Goal: Information Seeking & Learning: Learn about a topic

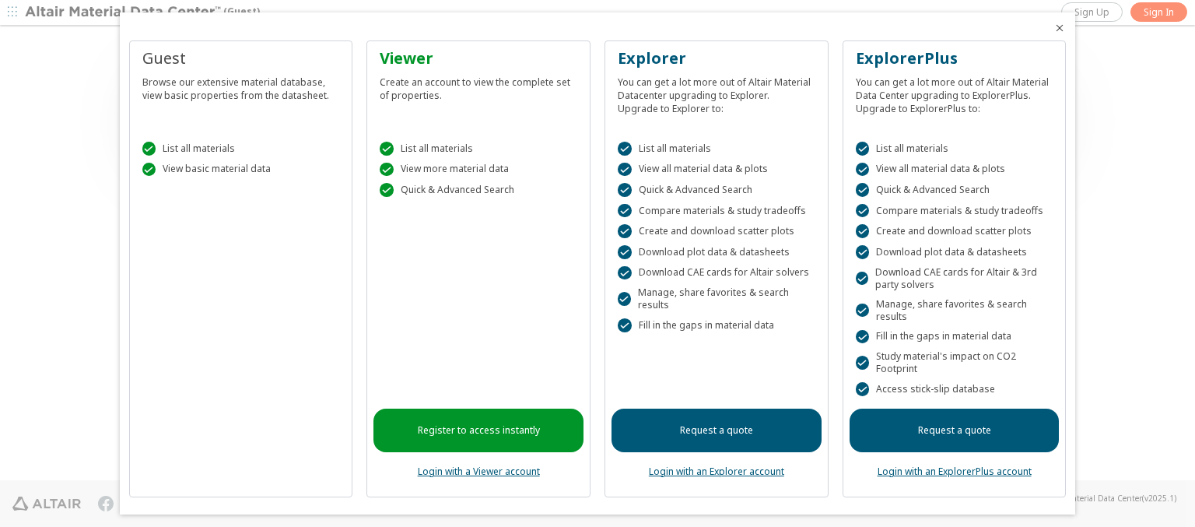
click at [1053, 28] on icon "Close" at bounding box center [1059, 28] width 12 height 12
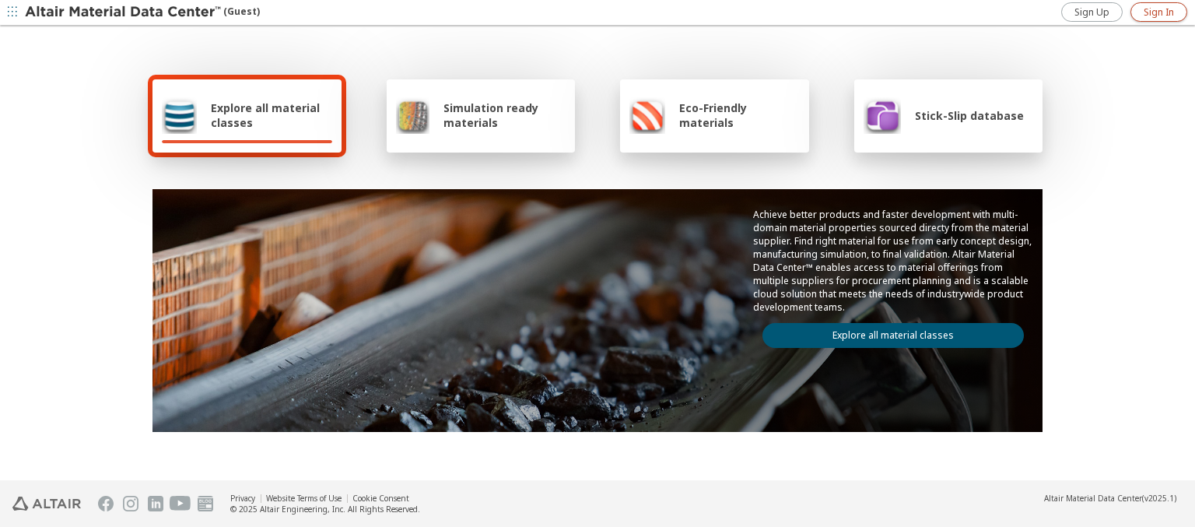
click at [1158, 12] on span "Sign In" at bounding box center [1158, 12] width 30 height 12
click at [124, 12] on img at bounding box center [124, 13] width 198 height 16
click at [265, 115] on span "Explore all material classes" at bounding box center [271, 115] width 121 height 30
click at [887, 331] on link "Explore all material classes" at bounding box center [892, 335] width 261 height 25
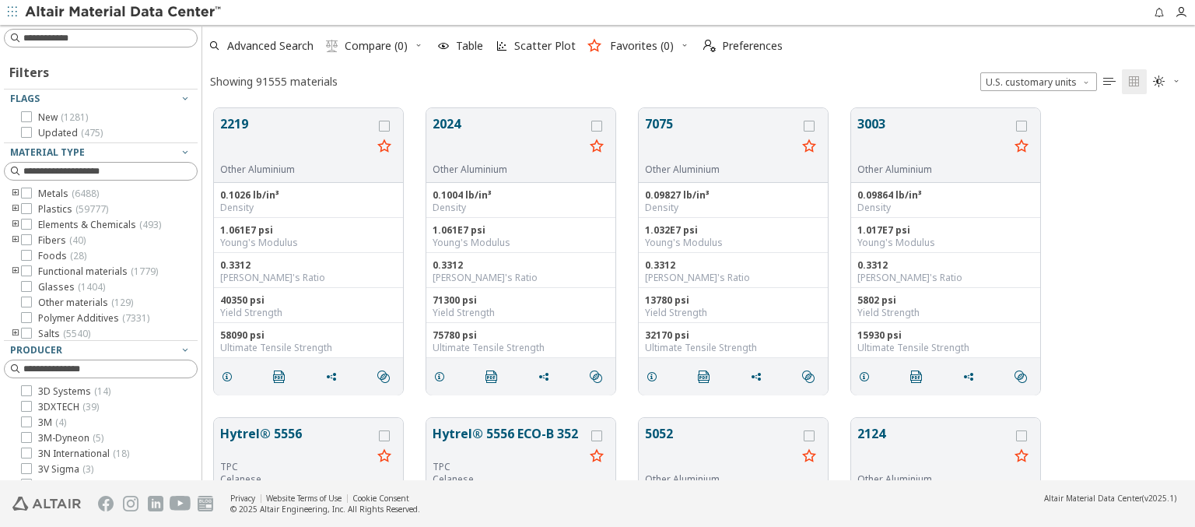
scroll to position [12, 12]
click at [271, 46] on span "Advanced Search" at bounding box center [270, 45] width 86 height 11
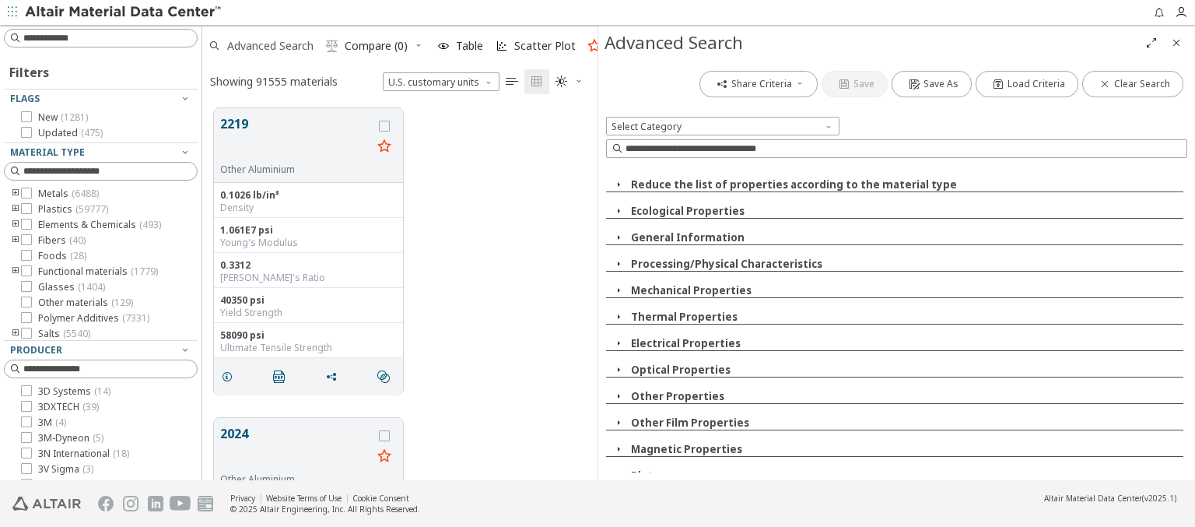
scroll to position [372, 383]
click at [829, 122] on span at bounding box center [830, 123] width 12 height 12
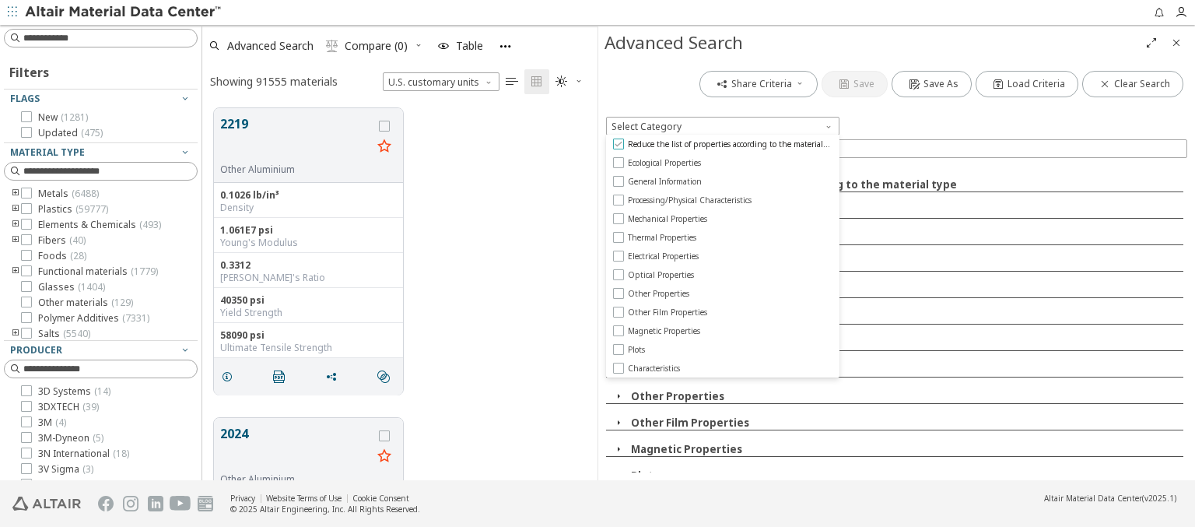
click at [729, 144] on span "Reduce the list of properties according to the material type" at bounding box center [730, 143] width 204 height 11
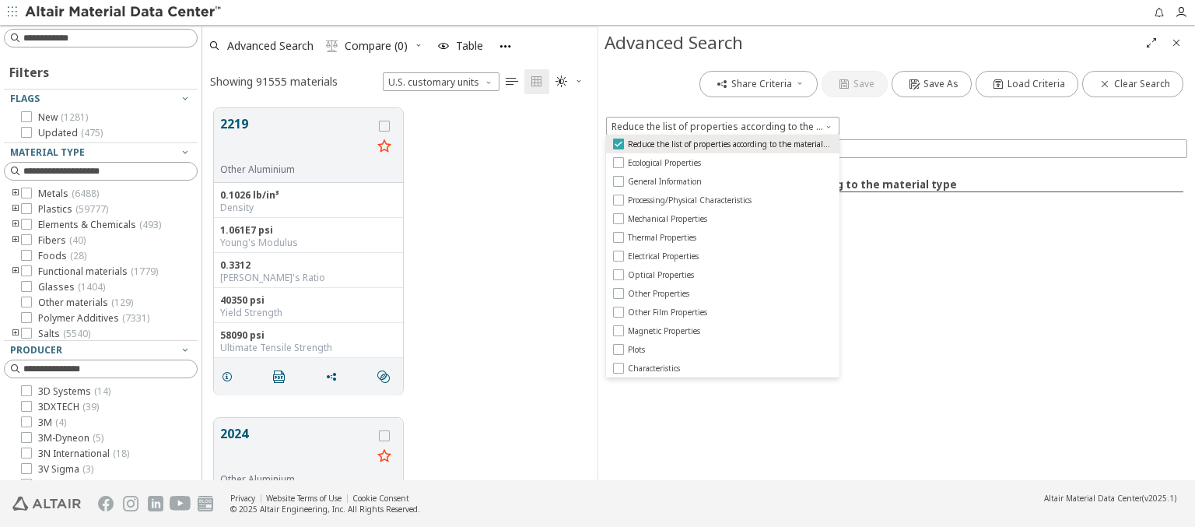
click at [729, 144] on span "Reduce the list of properties according to the material type" at bounding box center [730, 143] width 204 height 11
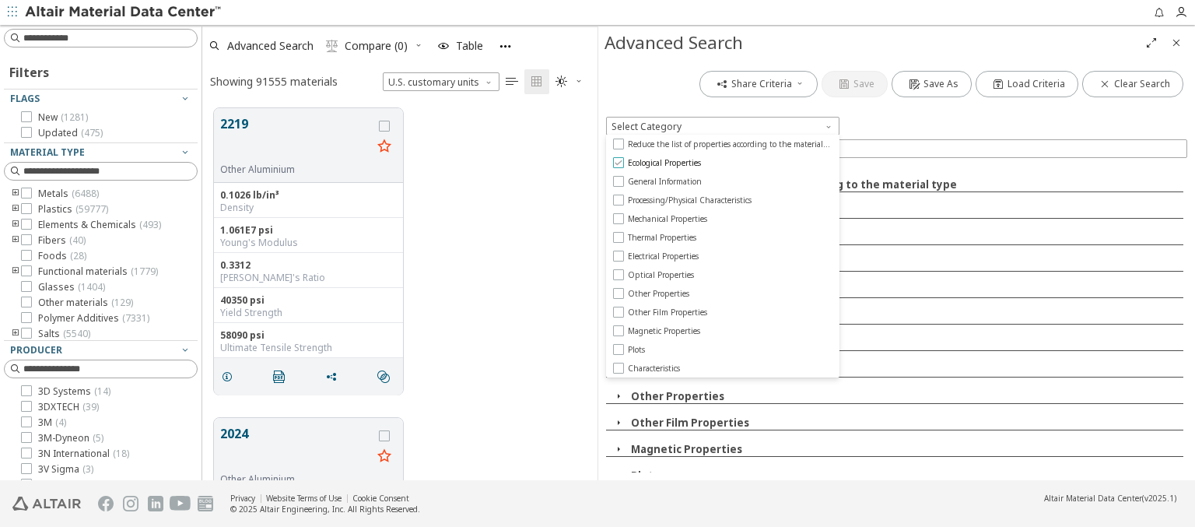
click at [665, 163] on span "Ecological Properties" at bounding box center [664, 162] width 73 height 11
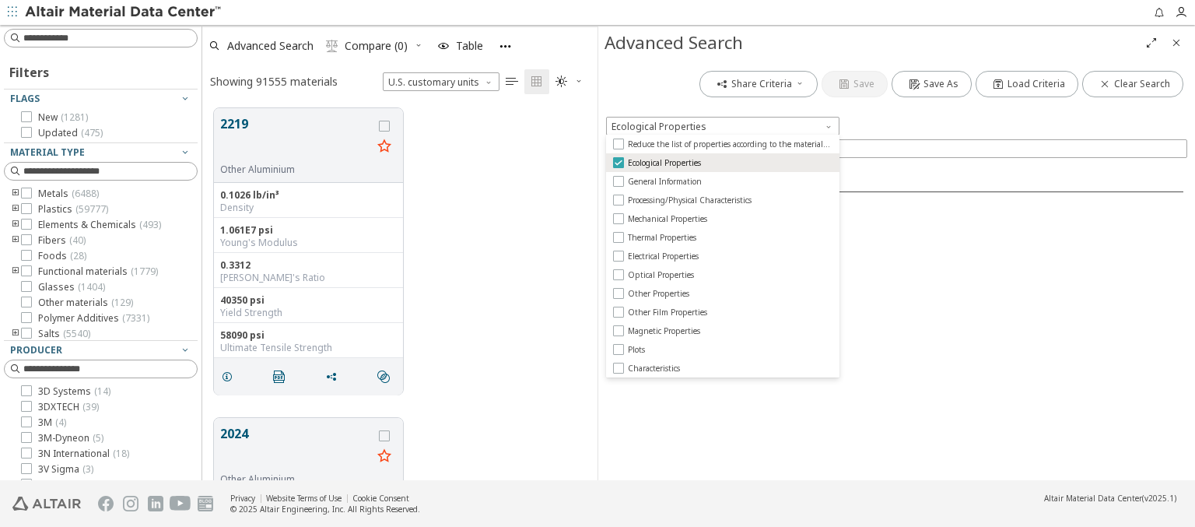
click at [665, 163] on span "Ecological Properties" at bounding box center [664, 162] width 73 height 11
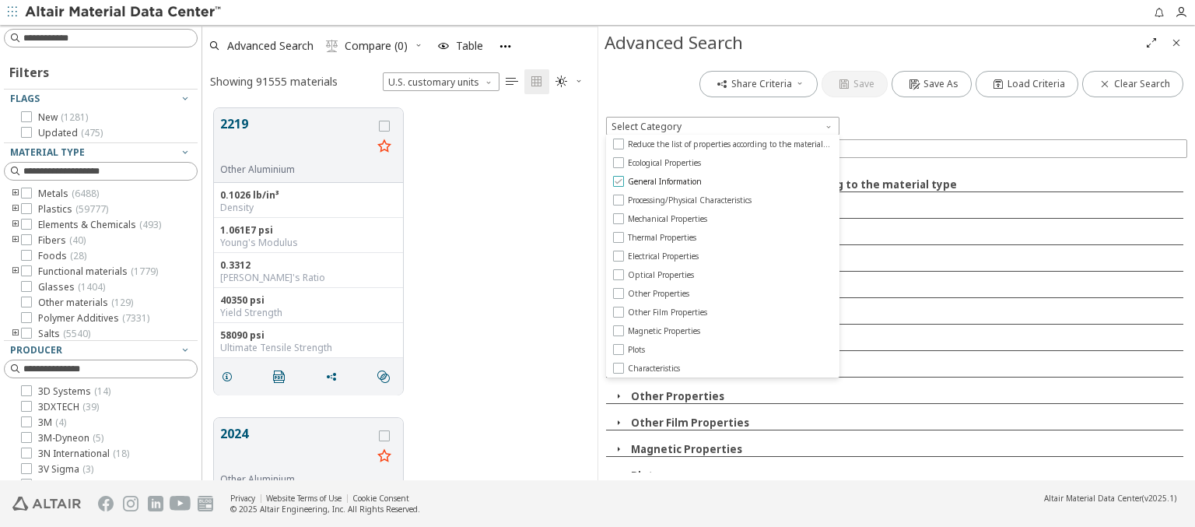
click at [664, 181] on span "General Information" at bounding box center [665, 181] width 74 height 11
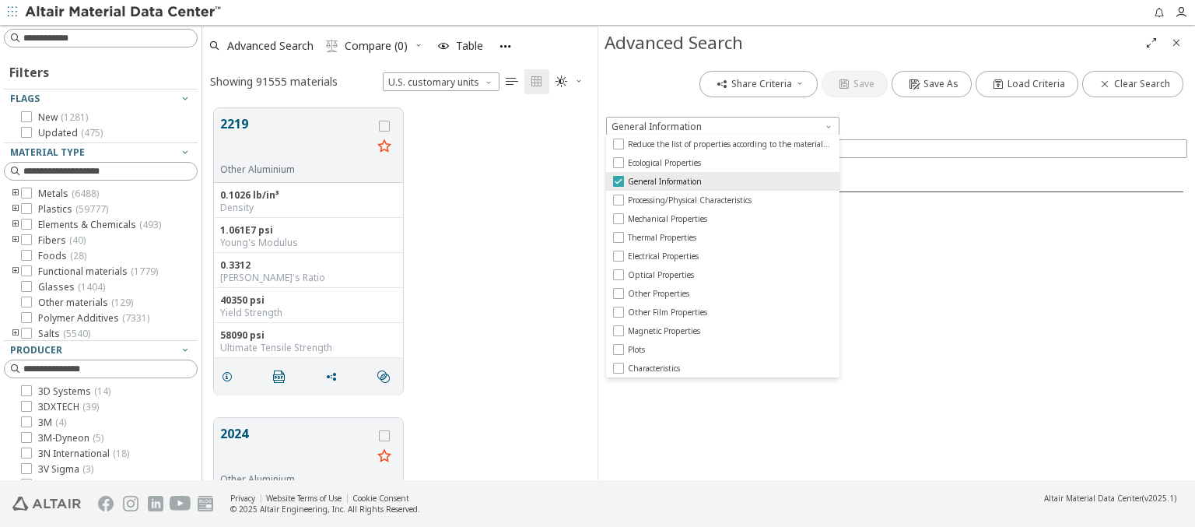
click at [664, 181] on span "General Information" at bounding box center [665, 181] width 74 height 11
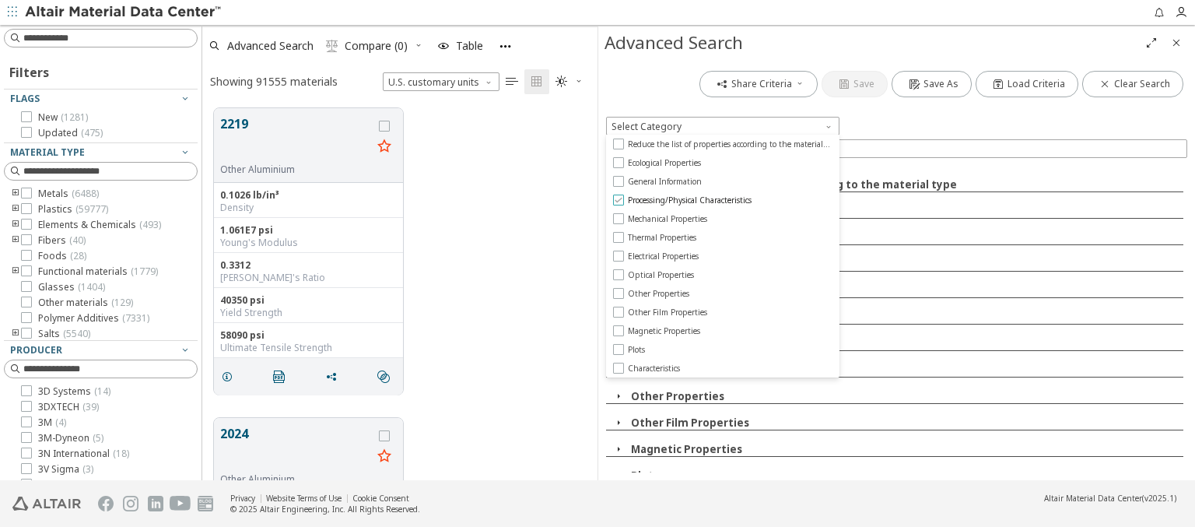
click at [691, 200] on span "Processing/Physical Characteristics" at bounding box center [690, 199] width 124 height 11
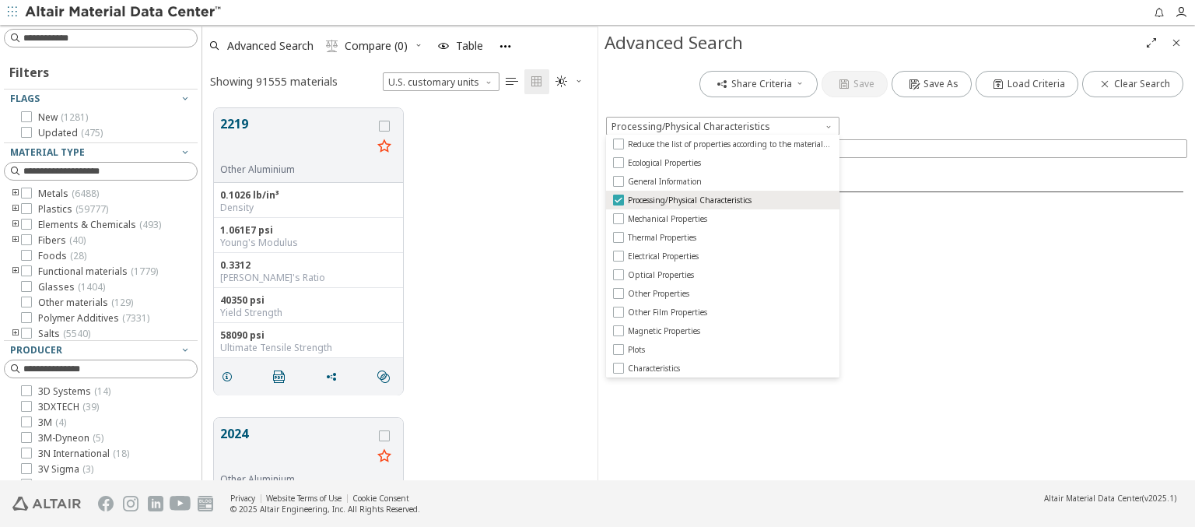
click at [691, 200] on span "Processing/Physical Characteristics" at bounding box center [690, 199] width 124 height 11
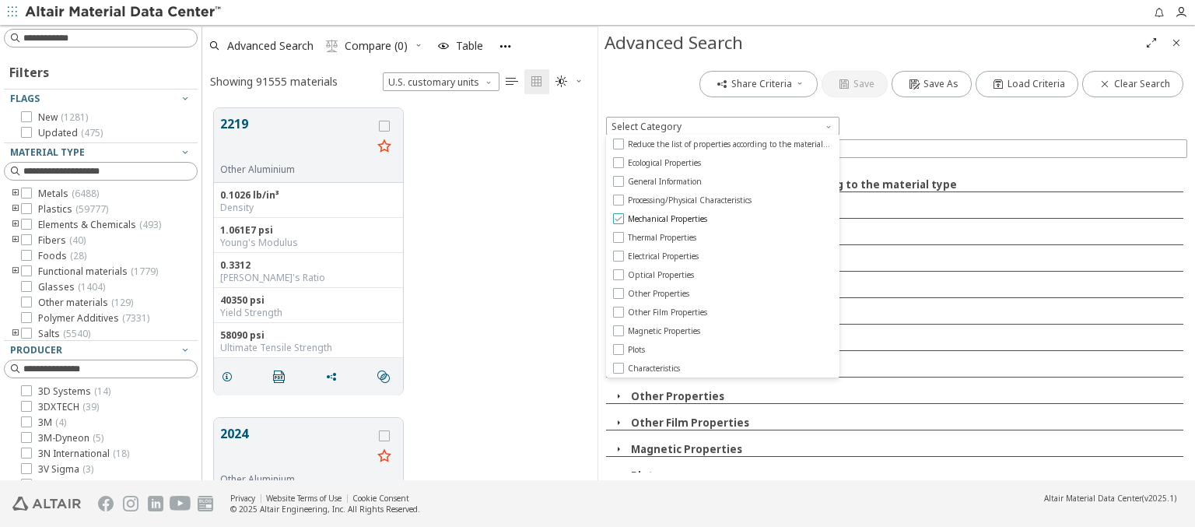
click at [667, 219] on span "Mechanical Properties" at bounding box center [667, 218] width 79 height 11
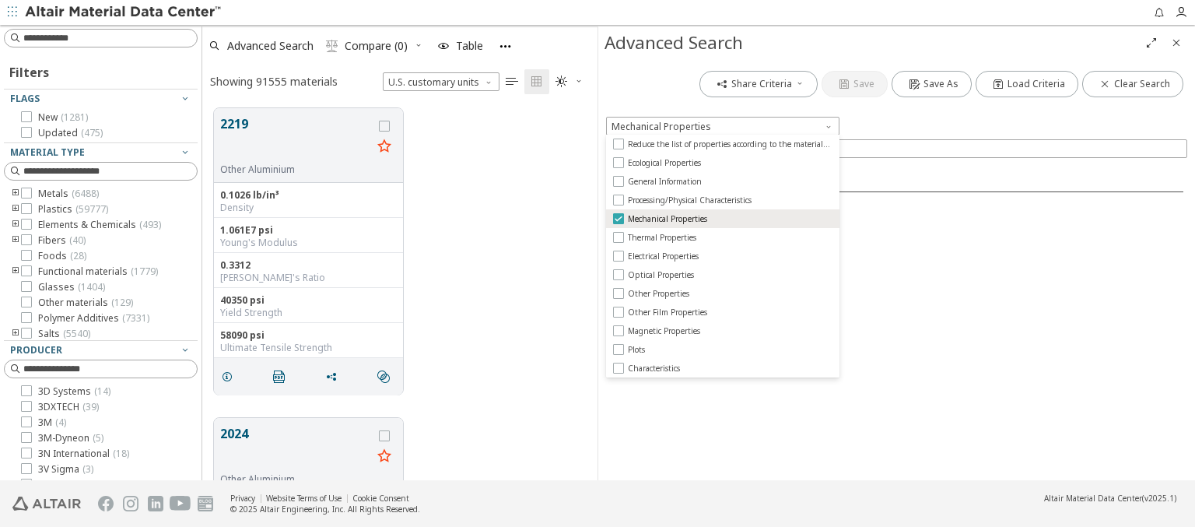
click at [667, 219] on span "Mechanical Properties" at bounding box center [667, 218] width 79 height 11
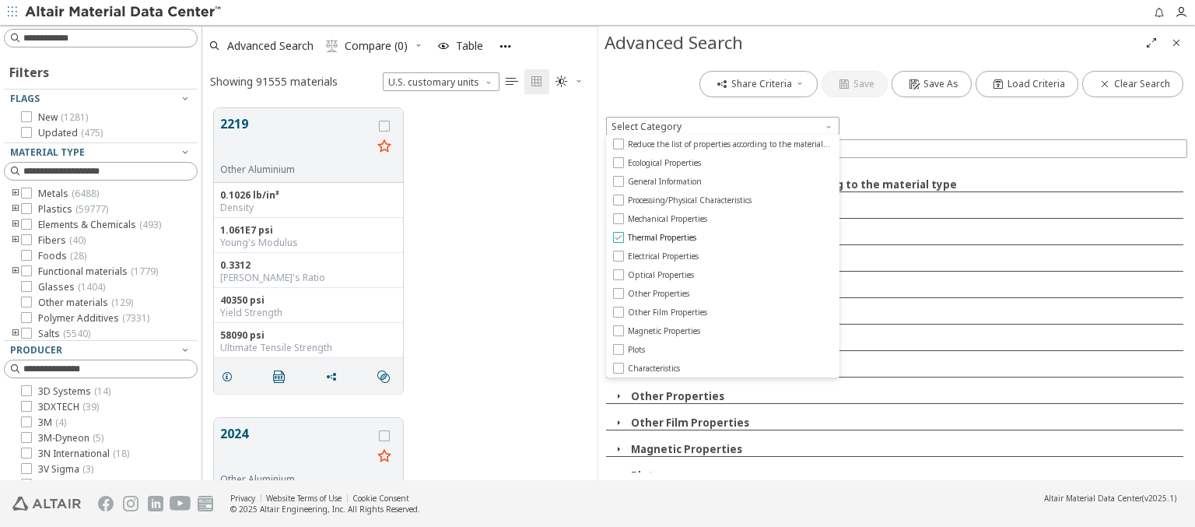
click at [662, 237] on span "Thermal Properties" at bounding box center [662, 237] width 68 height 11
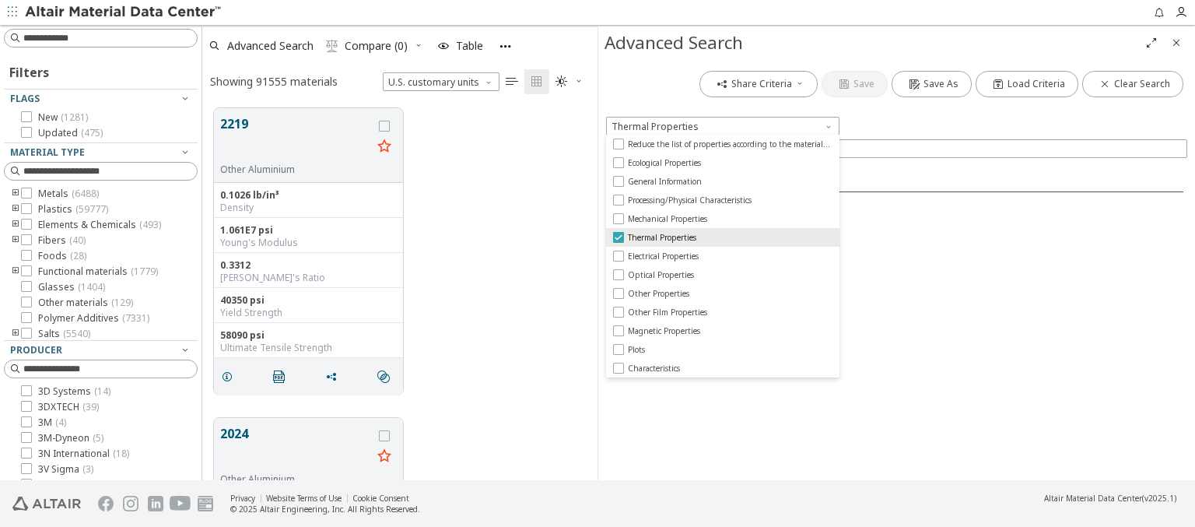
click at [662, 237] on span "Thermal Properties" at bounding box center [662, 237] width 68 height 11
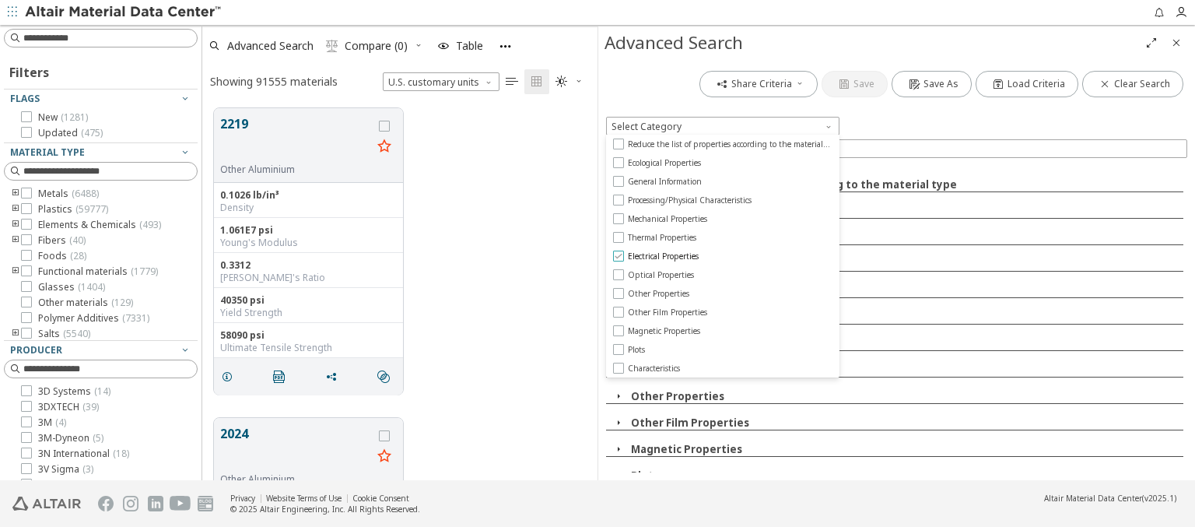
click at [663, 256] on span "Electrical Properties" at bounding box center [663, 255] width 71 height 11
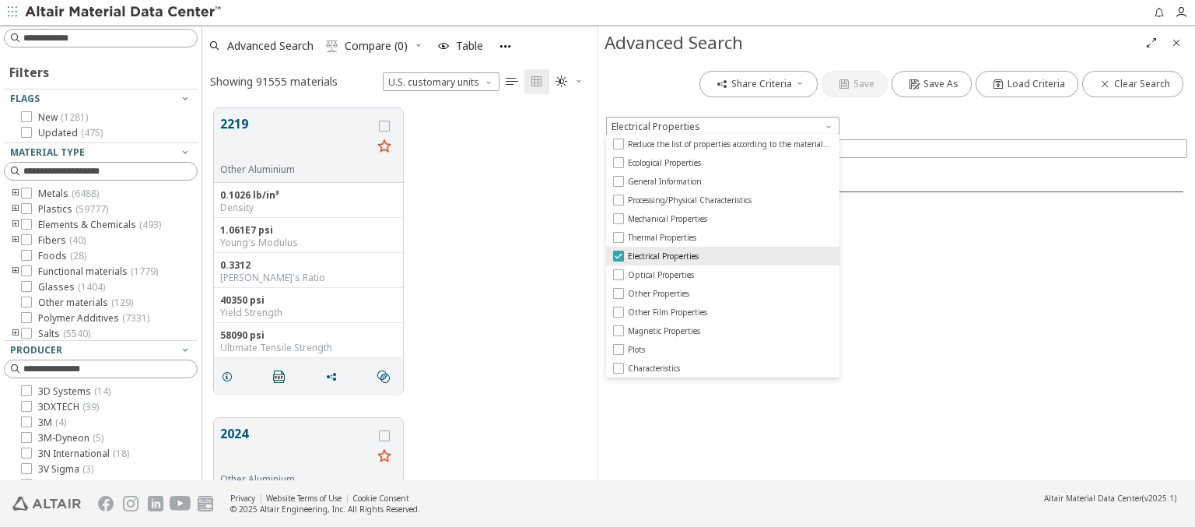
click at [663, 256] on span "Electrical Properties" at bounding box center [663, 255] width 71 height 11
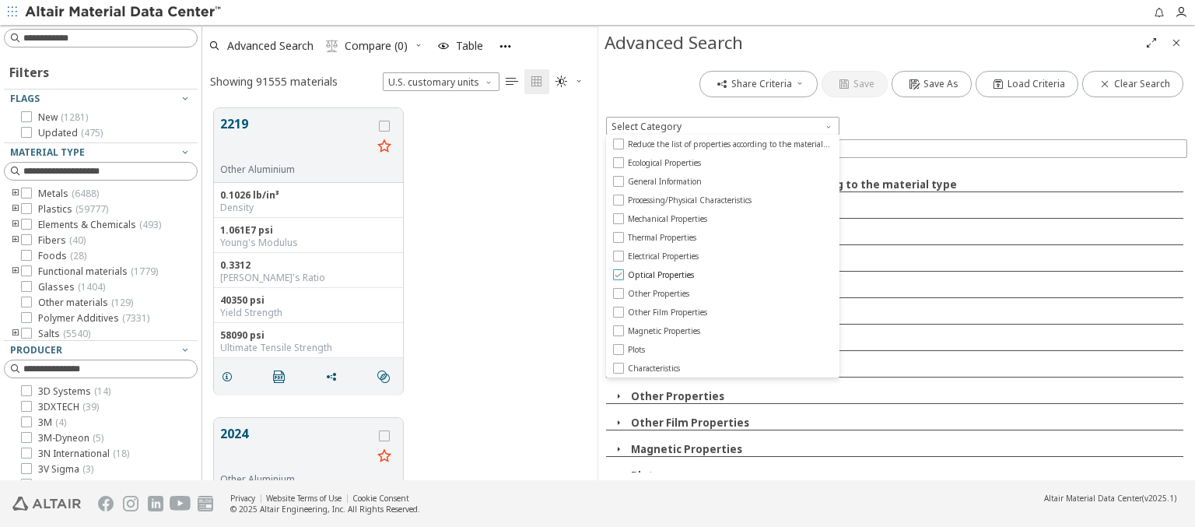
click at [660, 275] on span "Optical Properties" at bounding box center [661, 274] width 66 height 11
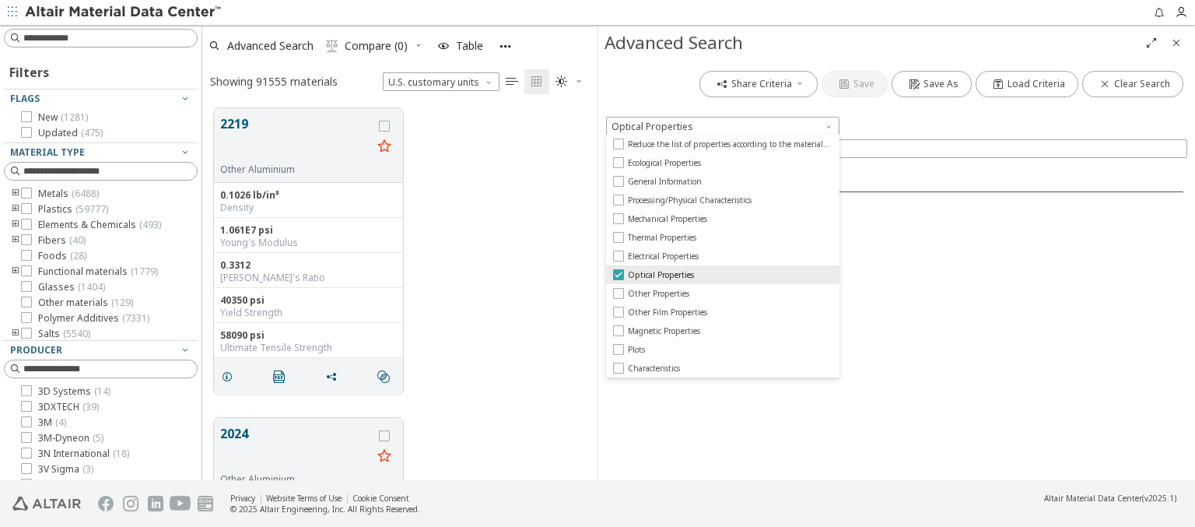
click at [660, 275] on span "Optical Properties" at bounding box center [661, 274] width 66 height 11
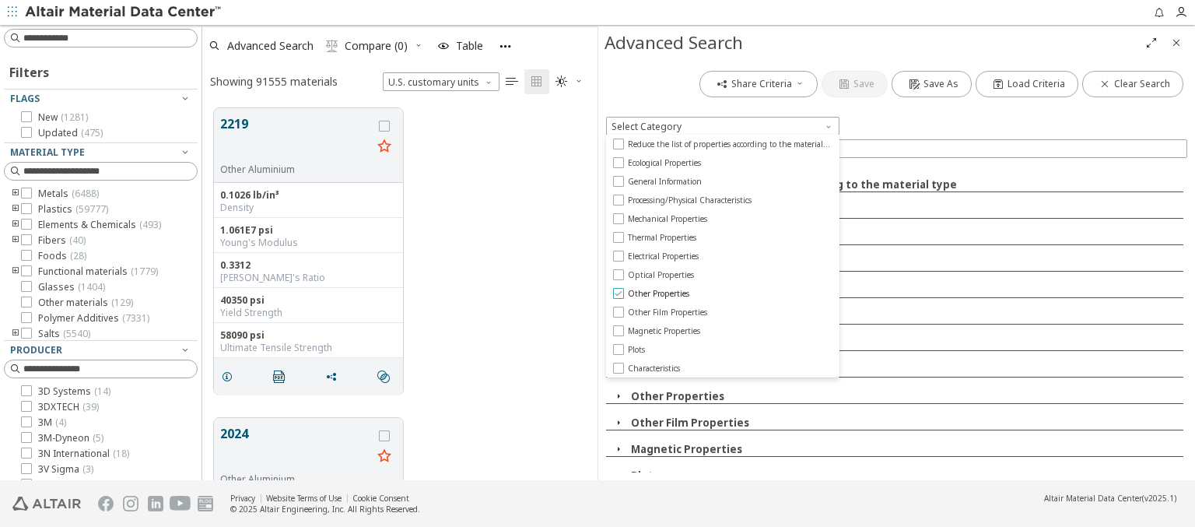
click at [657, 293] on span "Other Properties" at bounding box center [658, 293] width 61 height 11
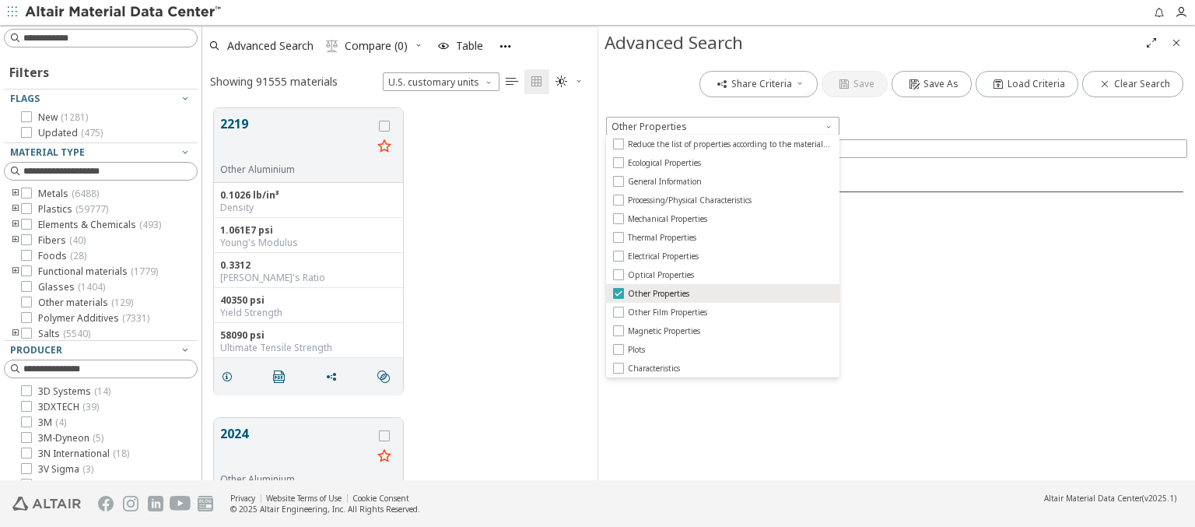
click at [657, 293] on span "Other Properties" at bounding box center [658, 293] width 61 height 11
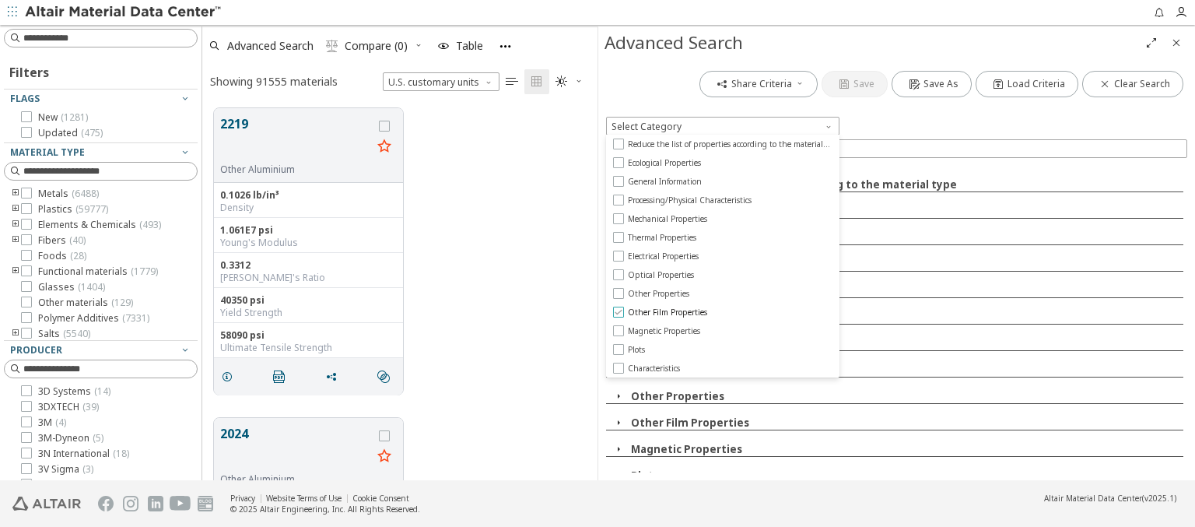
click at [667, 312] on span "Other Film Properties" at bounding box center [667, 311] width 79 height 11
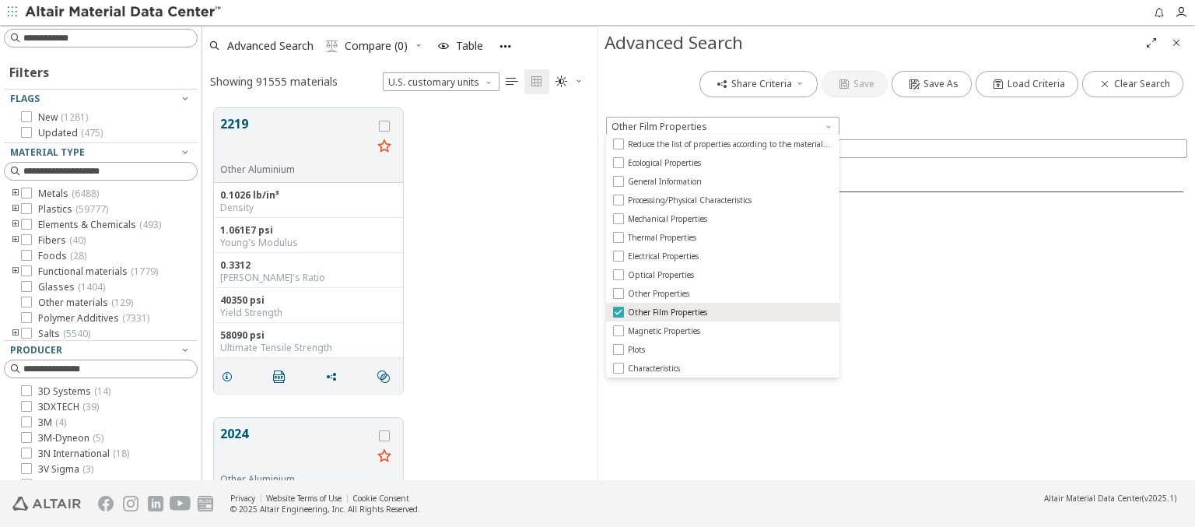
click at [667, 312] on span "Other Film Properties" at bounding box center [667, 311] width 79 height 11
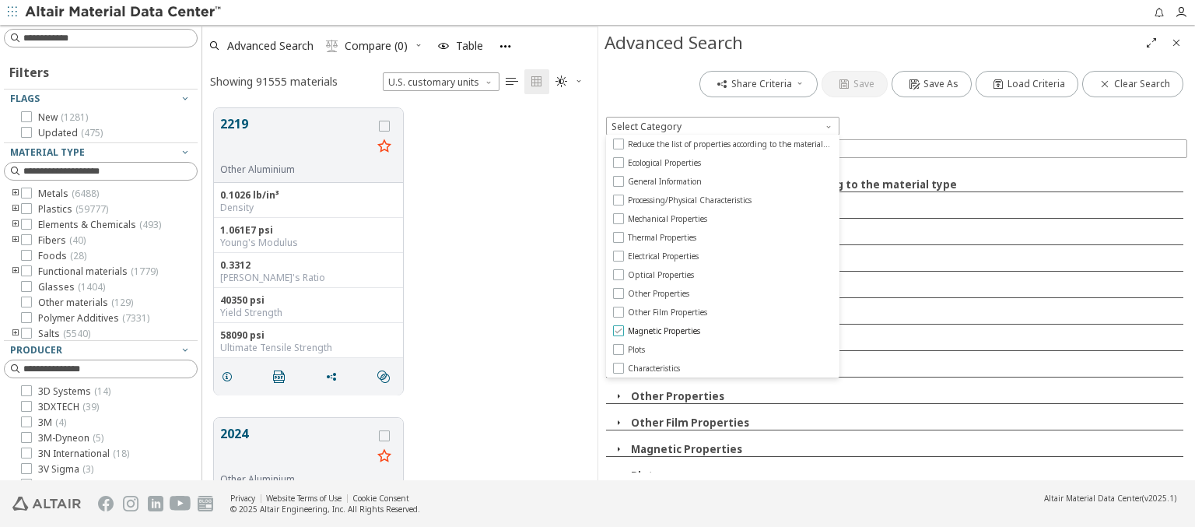
click at [664, 331] on span "Magnetic Properties" at bounding box center [664, 330] width 72 height 11
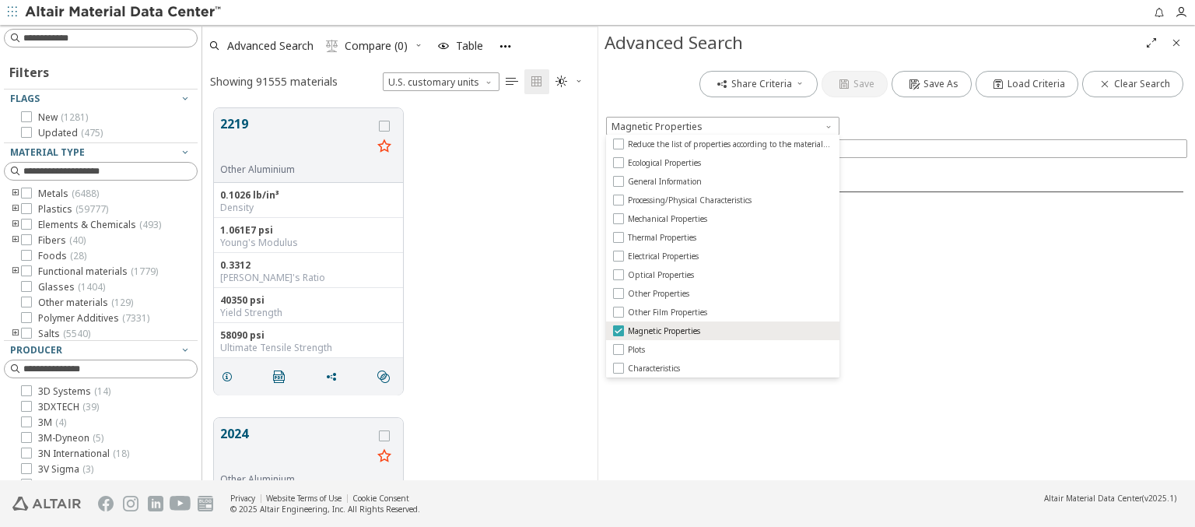
click at [664, 331] on span "Magnetic Properties" at bounding box center [664, 330] width 72 height 11
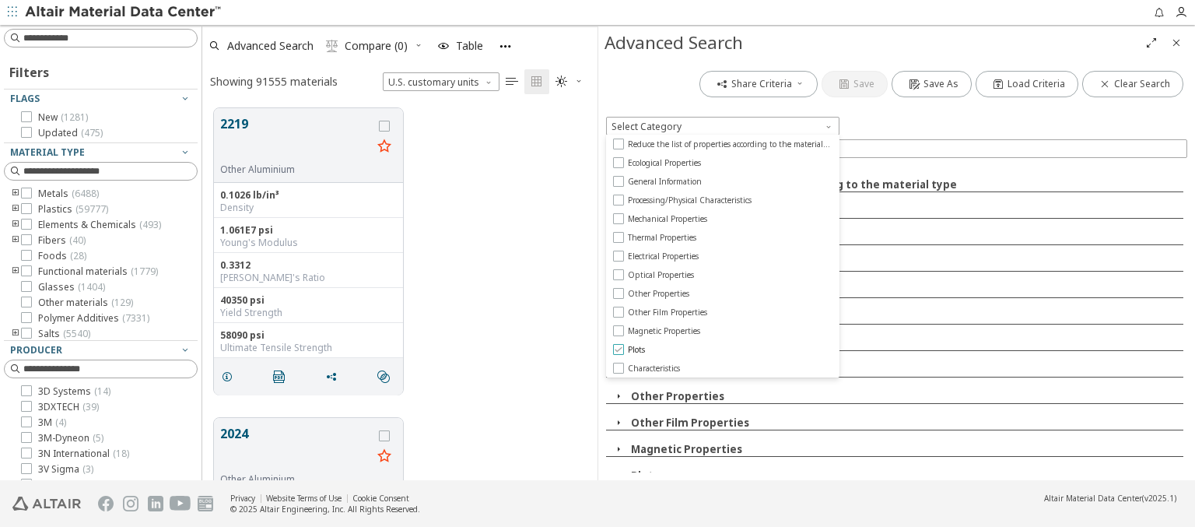
click at [636, 349] on span "Plots" at bounding box center [636, 349] width 17 height 11
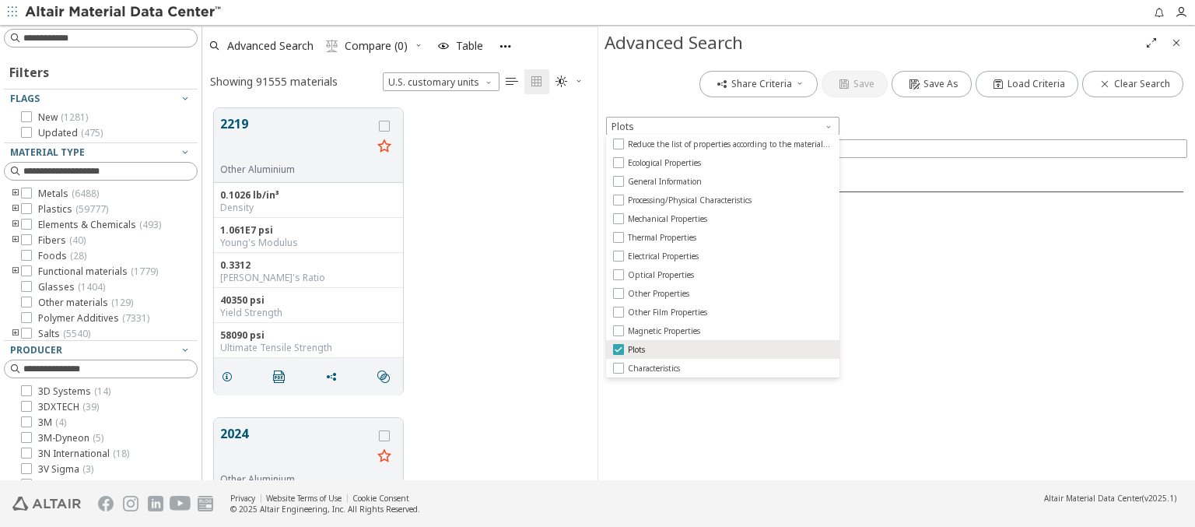
click at [636, 349] on span "Plots" at bounding box center [636, 349] width 17 height 11
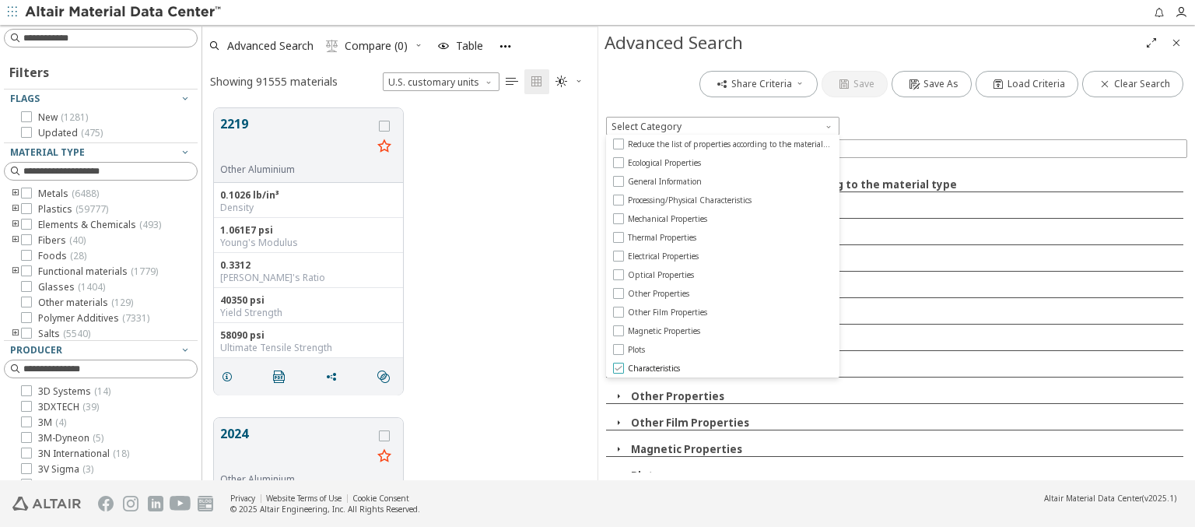
click at [654, 368] on span "Characteristics" at bounding box center [654, 367] width 52 height 11
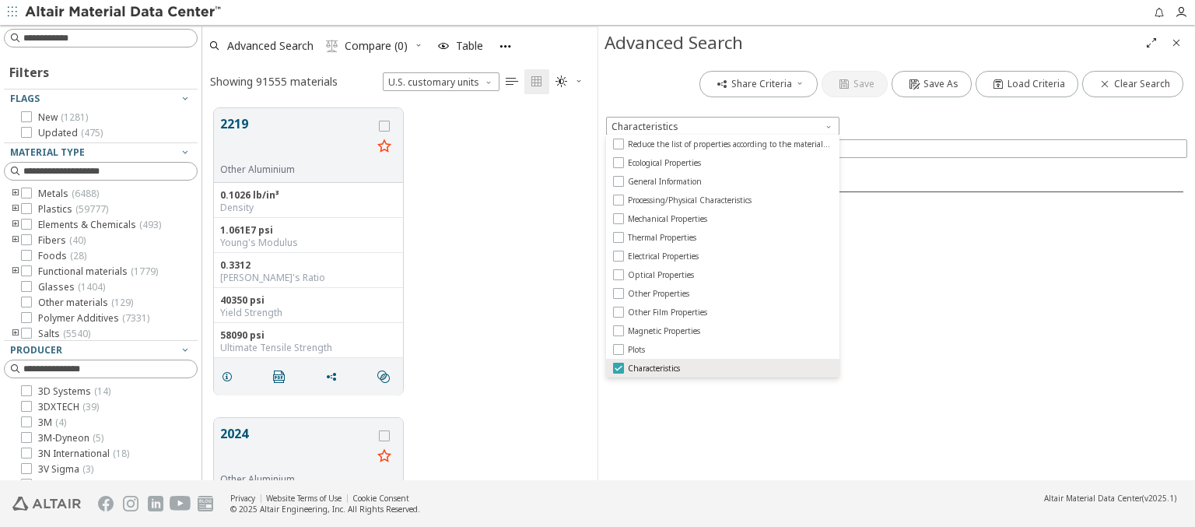
click at [654, 368] on span "Characteristics" at bounding box center [654, 367] width 52 height 11
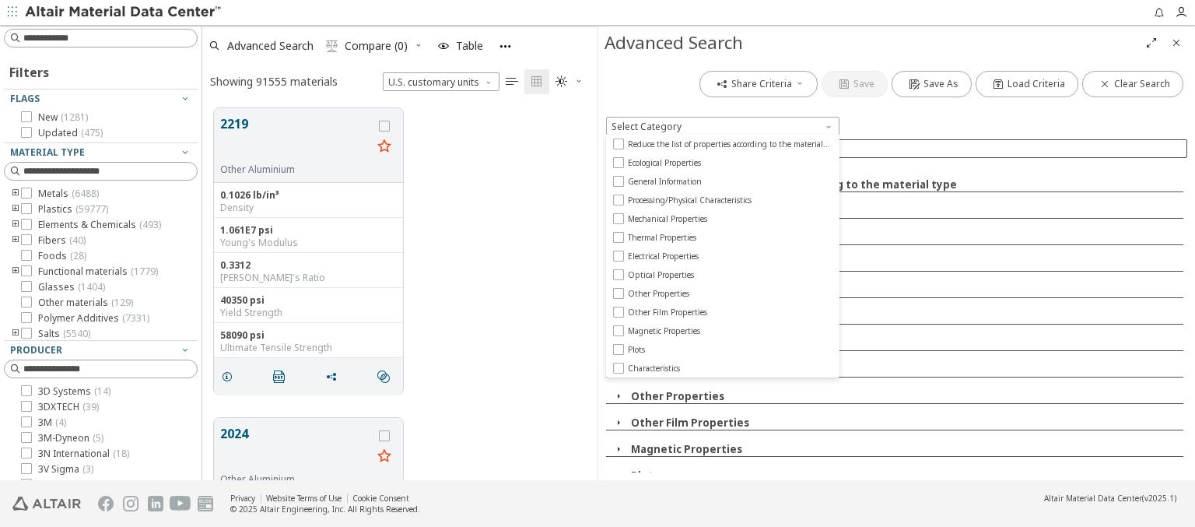
click at [905, 148] on input at bounding box center [905, 149] width 561 height 16
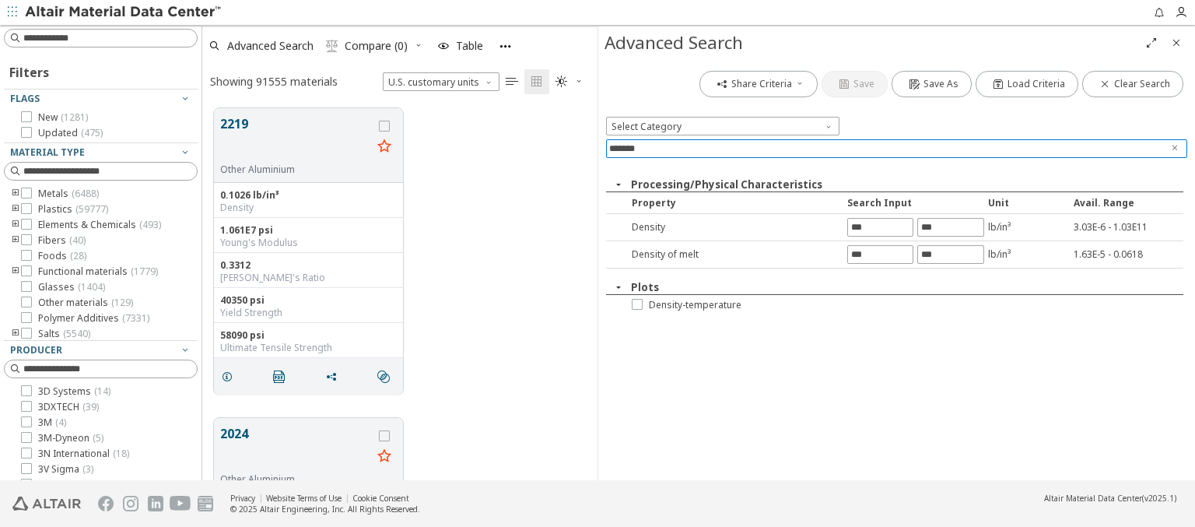
type input "*******"
click at [1175, 148] on icon "Clear text" at bounding box center [1174, 147] width 9 height 9
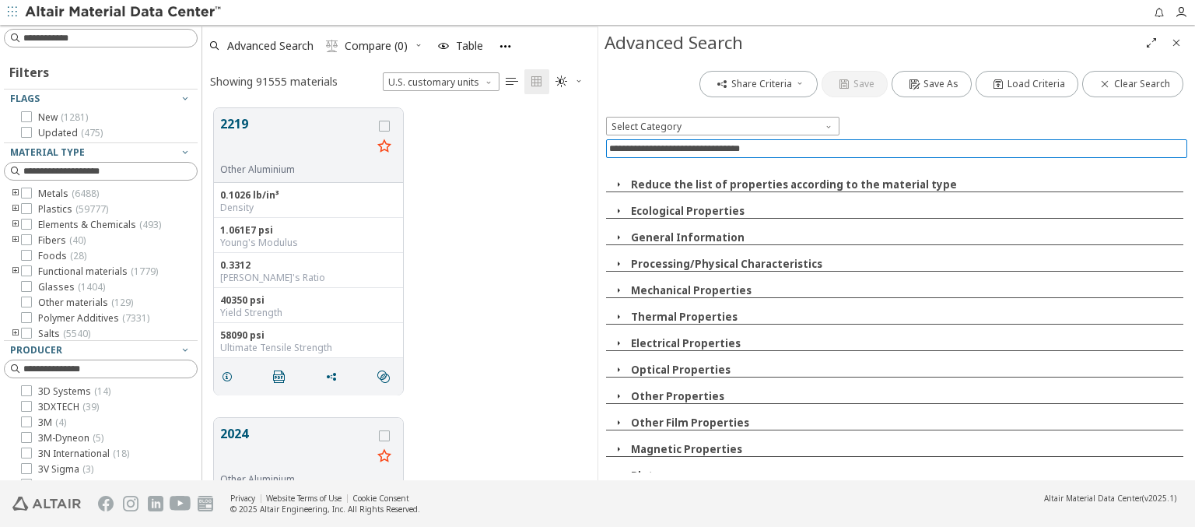
click at [618, 184] on icon "button" at bounding box center [618, 184] width 12 height 12
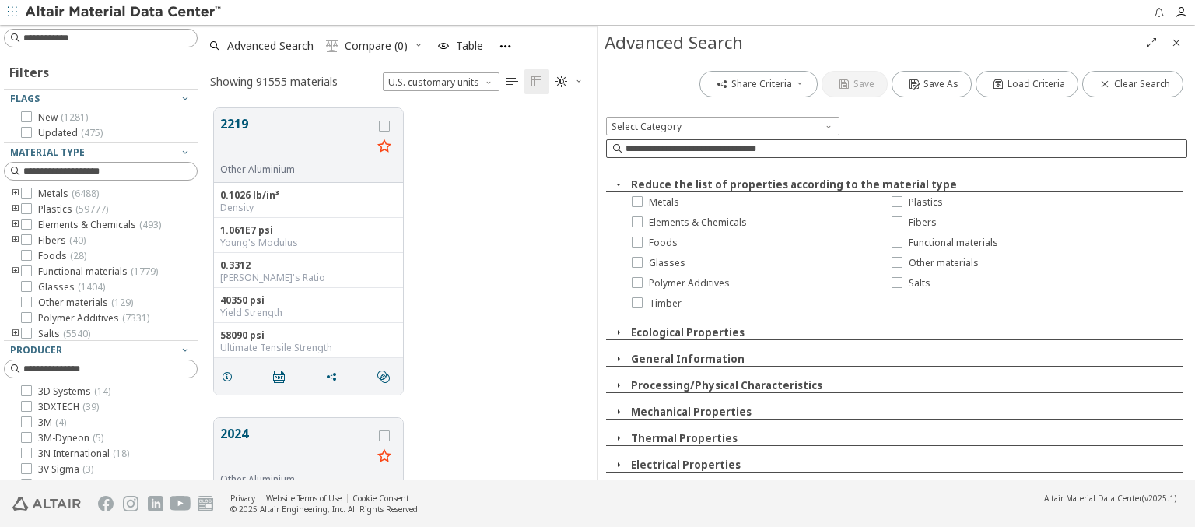
click at [618, 184] on icon "button" at bounding box center [618, 184] width 12 height 12
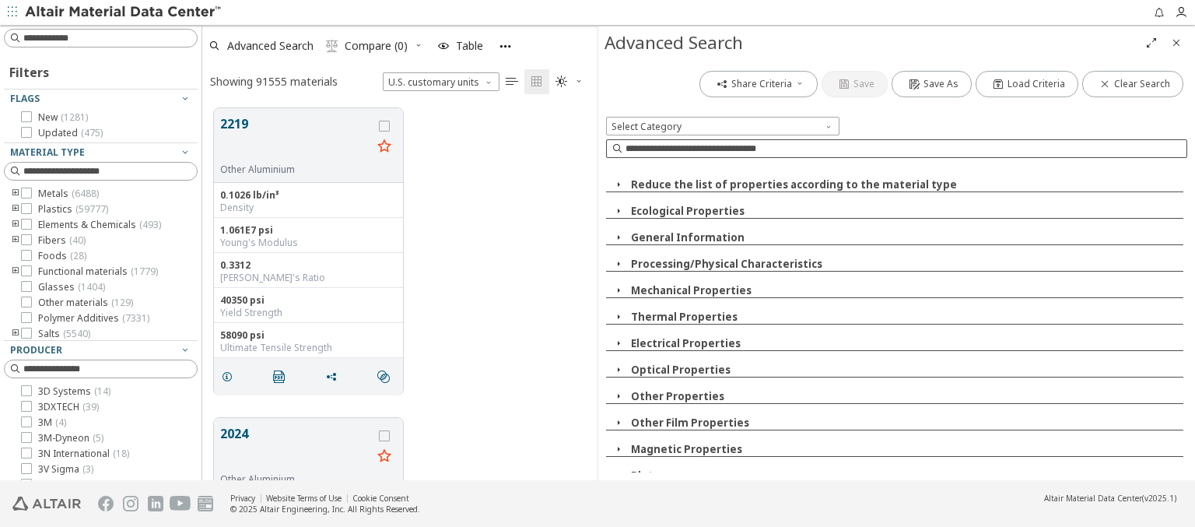
click at [124, 12] on img at bounding box center [124, 13] width 198 height 16
